Goal: Information Seeking & Learning: Learn about a topic

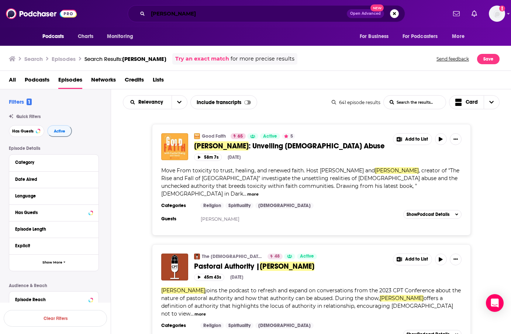
click at [195, 13] on input "mike cosper" at bounding box center [247, 14] width 199 height 12
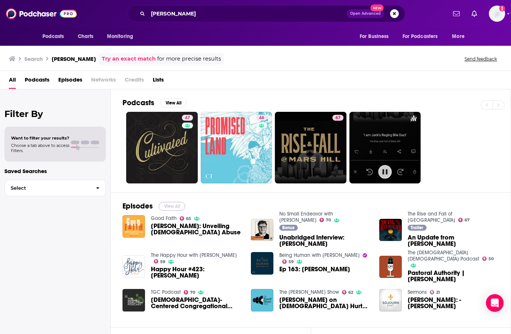
click at [174, 205] on button "View All" at bounding box center [172, 206] width 27 height 9
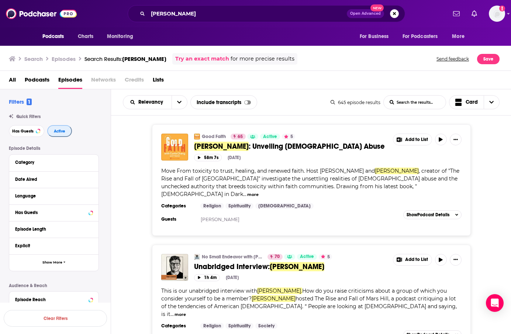
click at [65, 132] on span "Active" at bounding box center [59, 131] width 11 height 4
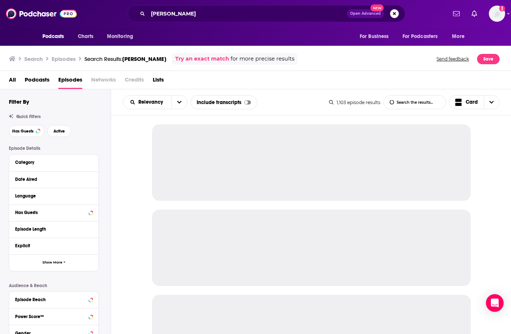
click at [70, 136] on div "Has Guests Active" at bounding box center [60, 131] width 102 height 12
click at [63, 132] on span "Active" at bounding box center [59, 131] width 11 height 4
click at [62, 164] on div "Category" at bounding box center [49, 162] width 69 height 5
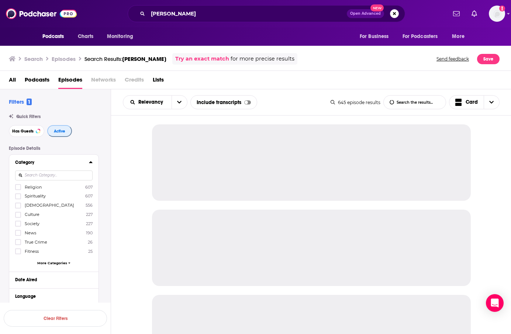
click at [60, 133] on span "Active" at bounding box center [59, 131] width 11 height 4
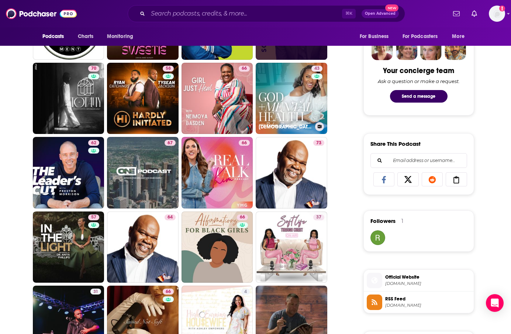
scroll to position [358, 0]
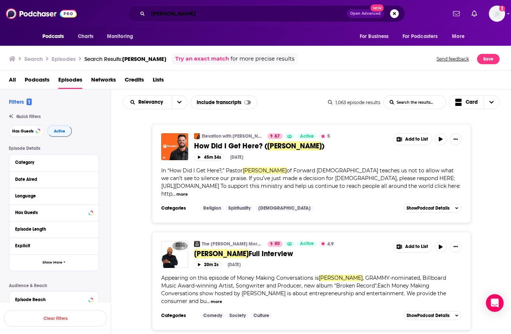
click at [270, 16] on input "travis greene" at bounding box center [247, 14] width 199 height 12
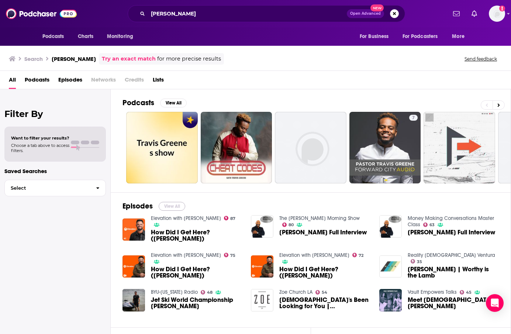
click at [165, 208] on button "View All" at bounding box center [172, 206] width 27 height 9
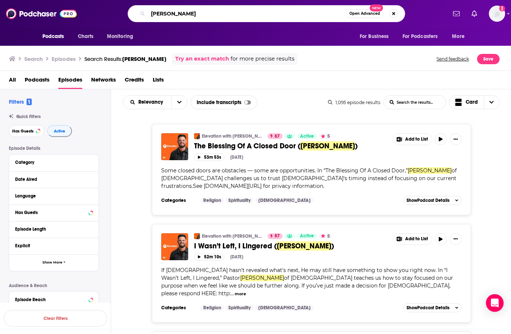
click at [219, 10] on input "stephen chandler" at bounding box center [247, 14] width 198 height 12
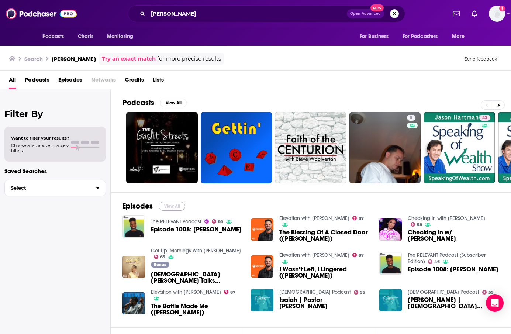
click at [167, 209] on button "View All" at bounding box center [172, 206] width 27 height 9
